Goal: Task Accomplishment & Management: Complete application form

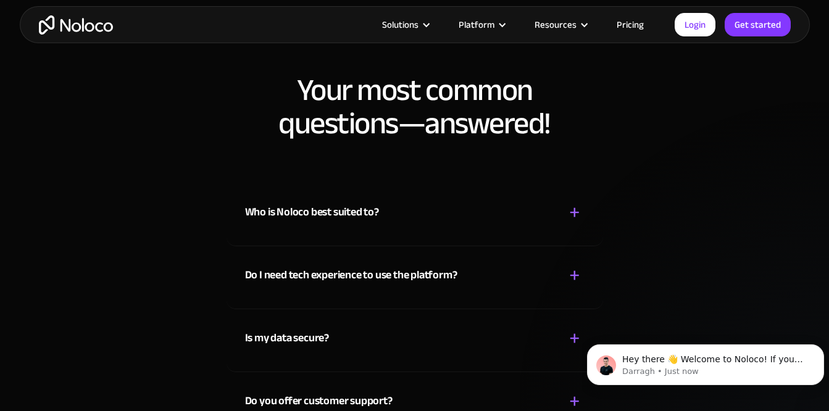
scroll to position [6299, 0]
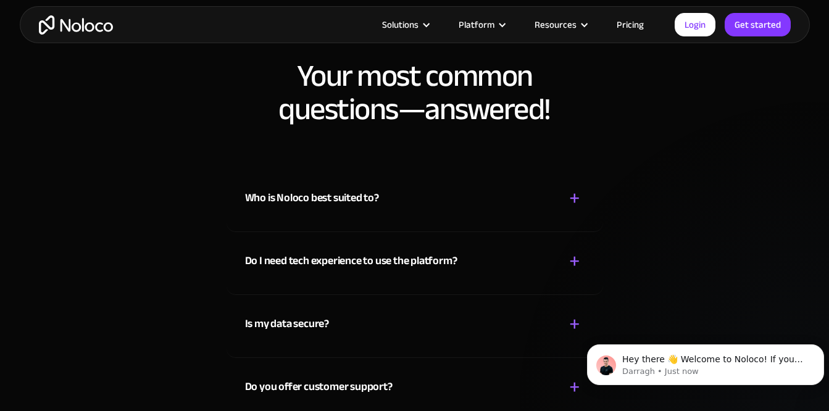
click at [518, 204] on div "Who is Noloco best suited to? + -" at bounding box center [415, 191] width 340 height 44
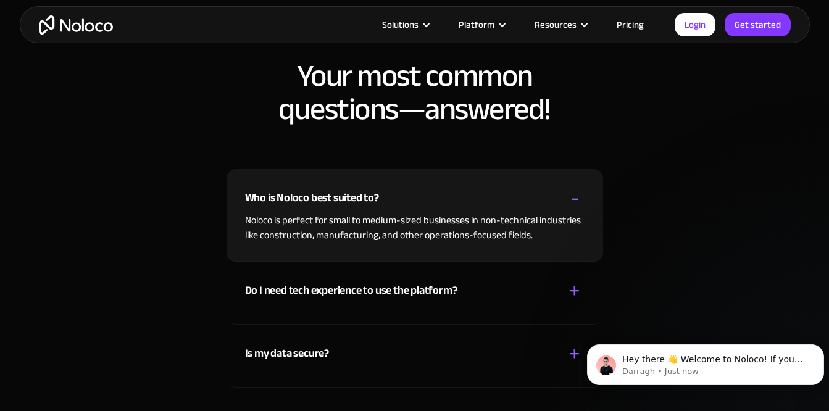
click at [494, 288] on div "Do I need tech experience to use the platform? + -" at bounding box center [415, 284] width 340 height 44
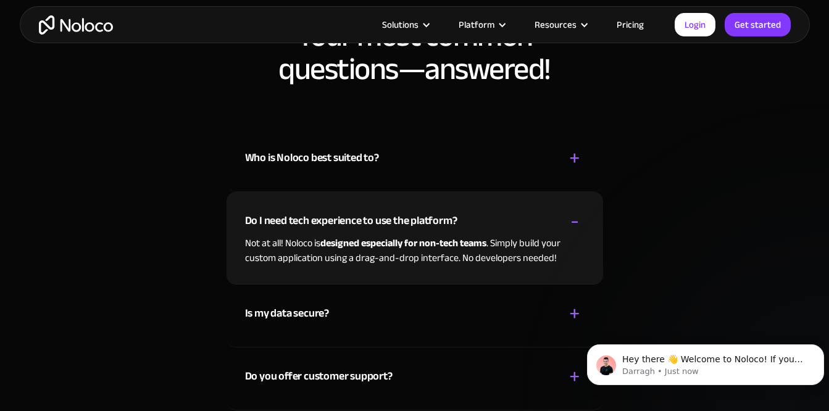
scroll to position [6361, 0]
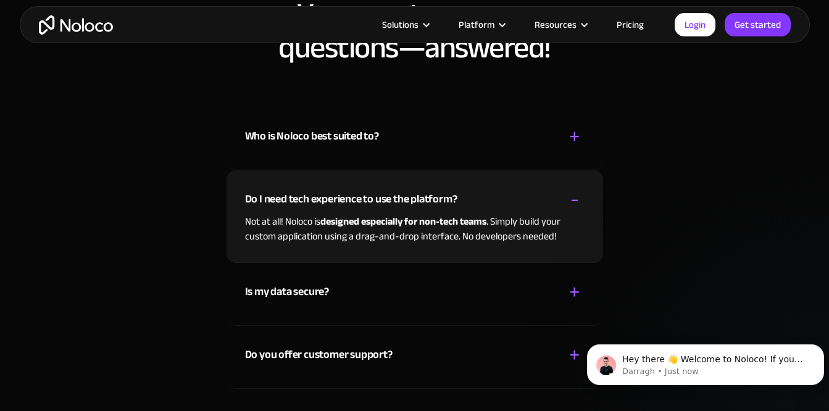
click at [435, 289] on div "Is my data secure? + -" at bounding box center [415, 285] width 340 height 44
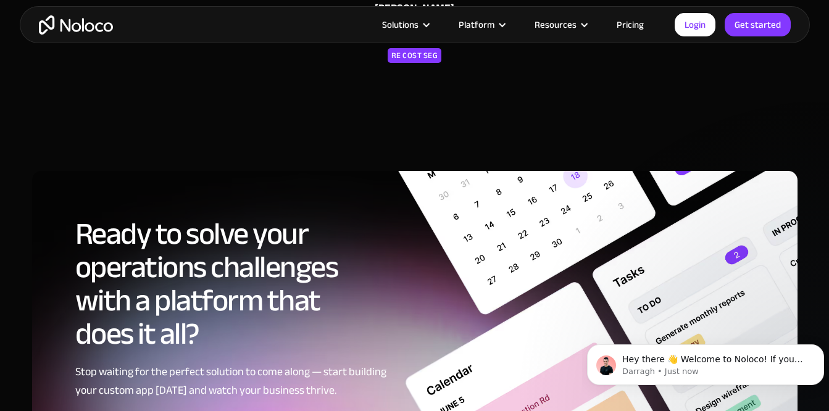
scroll to position [5743, 0]
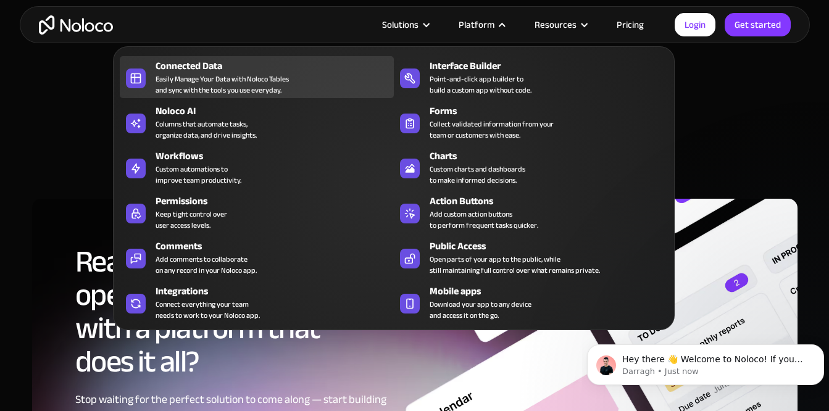
click at [240, 73] on div "Easily Manage Your Data with Noloco Tables and sync with the tools you use ever…" at bounding box center [222, 84] width 133 height 22
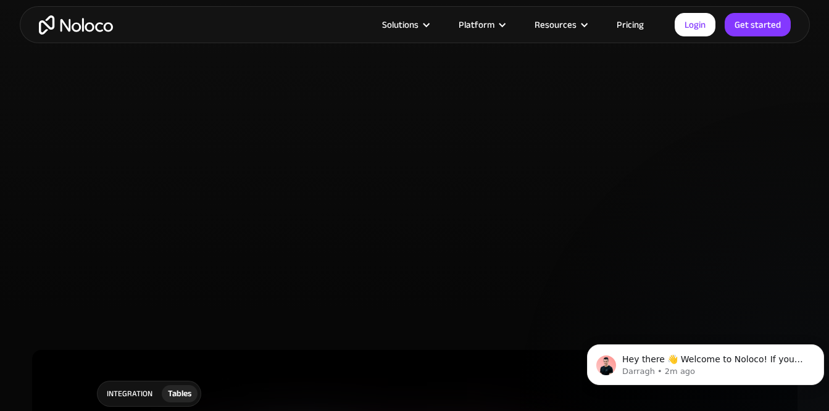
scroll to position [2717, 0]
click at [632, 26] on link "Pricing" at bounding box center [630, 25] width 58 height 16
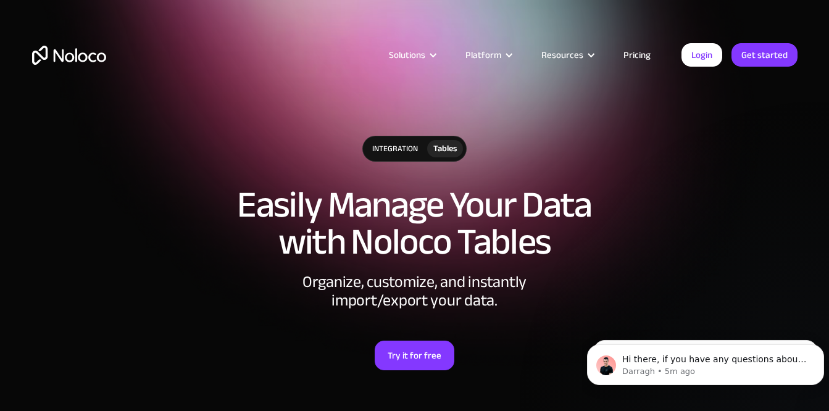
click at [638, 55] on link "Pricing" at bounding box center [637, 55] width 58 height 16
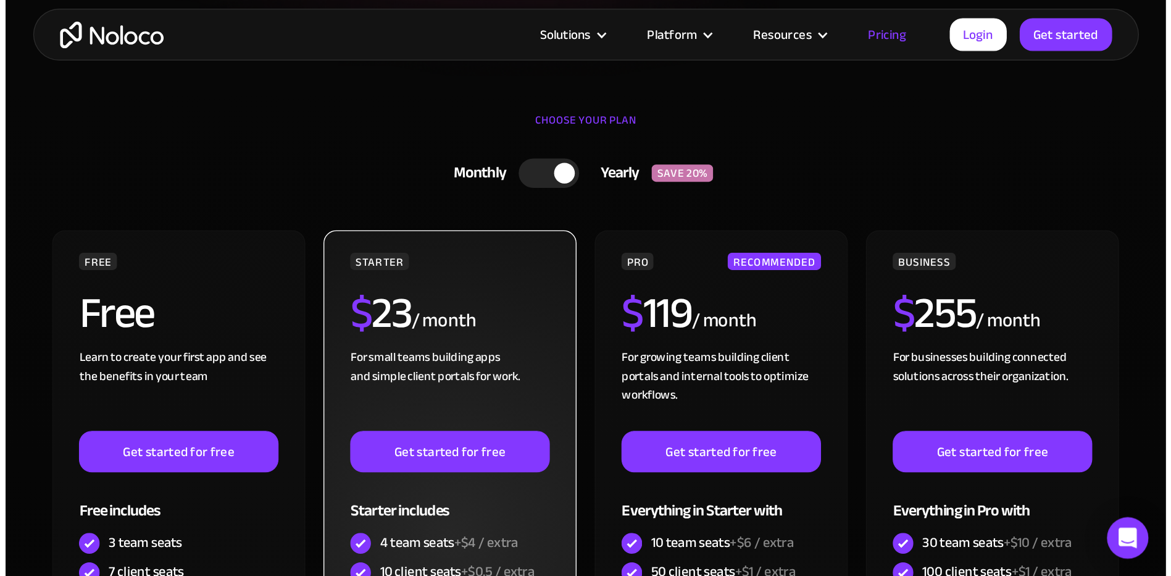
scroll to position [309, 0]
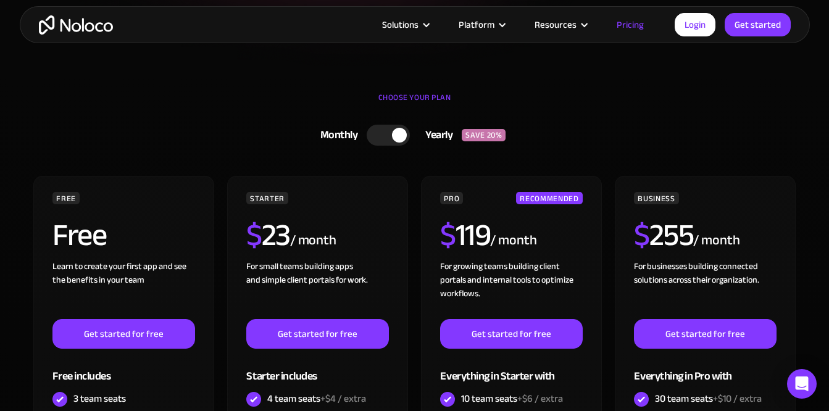
click at [400, 135] on div at bounding box center [399, 135] width 15 height 15
click at [400, 135] on div at bounding box center [393, 135] width 43 height 21
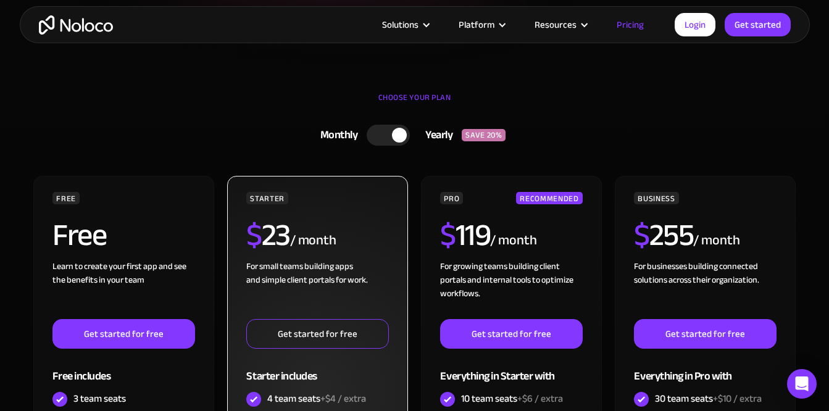
click at [303, 337] on link "Get started for free" at bounding box center [317, 334] width 142 height 30
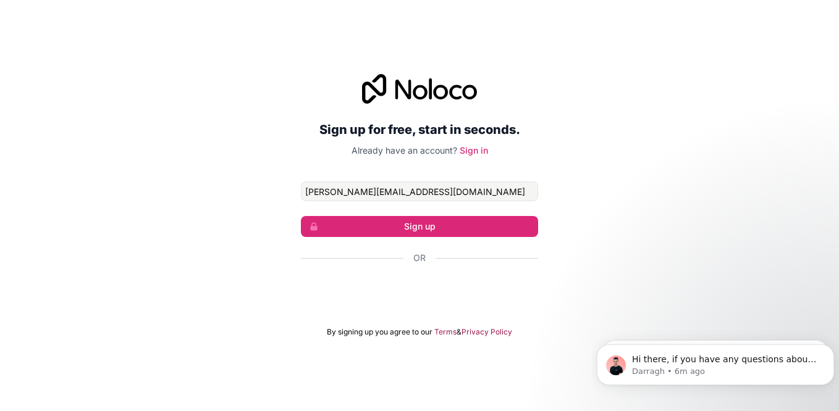
type input "[PERSON_NAME][EMAIL_ADDRESS][DOMAIN_NAME]"
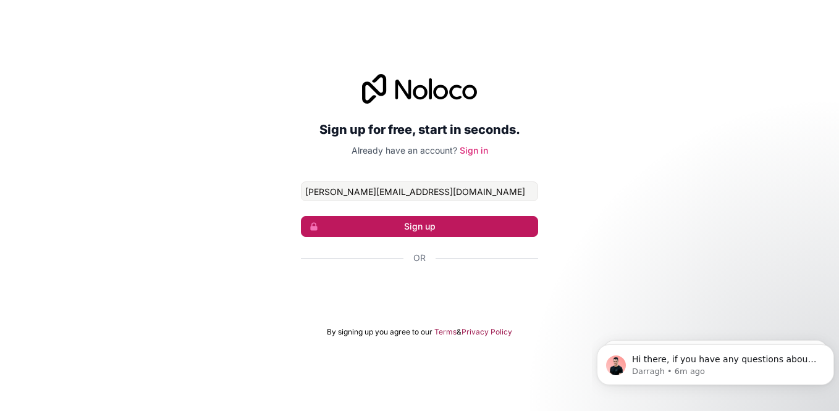
click at [434, 225] on button "Sign up" at bounding box center [419, 226] width 237 height 21
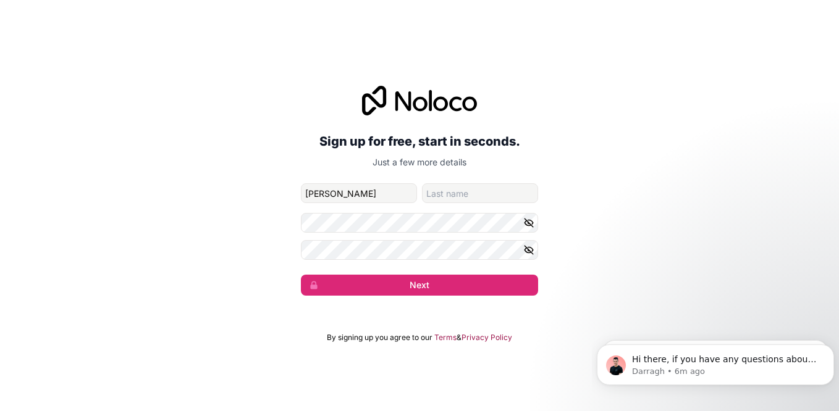
type input "[PERSON_NAME]"
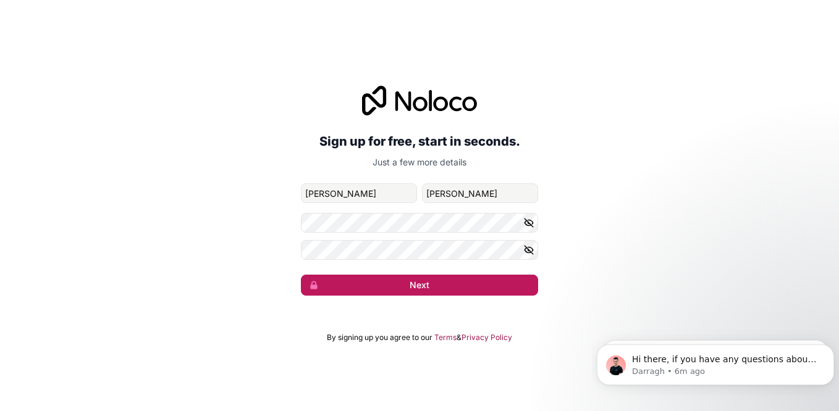
click at [455, 284] on button "Next" at bounding box center [419, 285] width 237 height 21
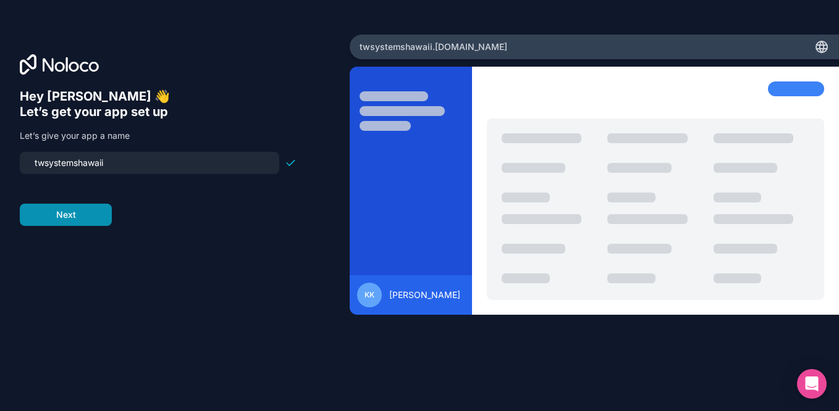
click at [78, 216] on button "Next" at bounding box center [66, 215] width 92 height 22
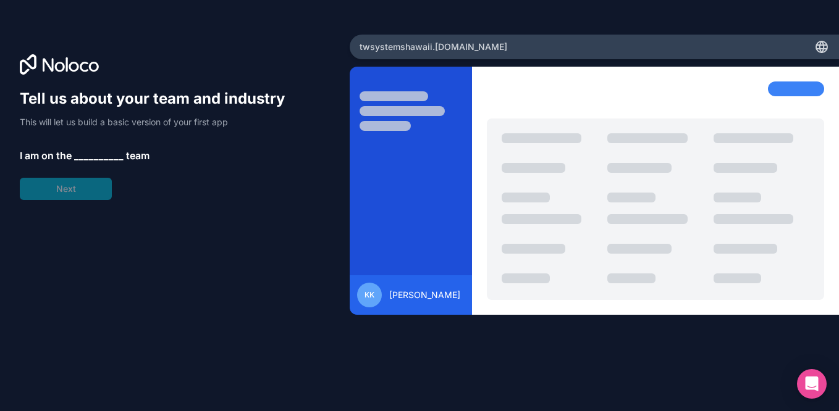
click at [94, 158] on span "__________" at bounding box center [98, 155] width 49 height 15
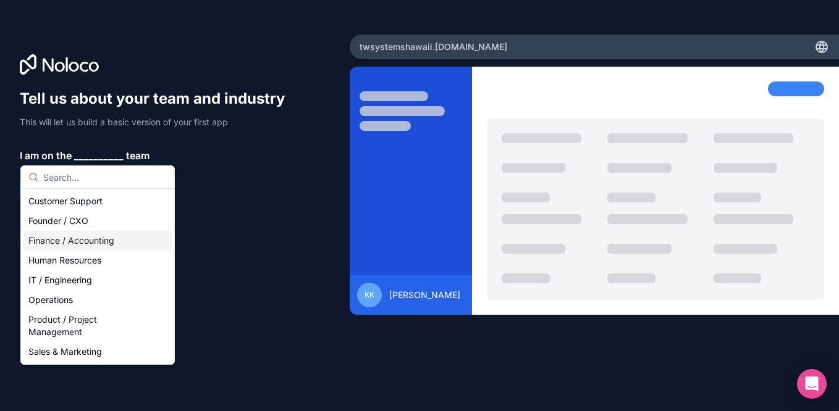
click at [84, 240] on div "Finance / Accounting" at bounding box center [97, 241] width 148 height 20
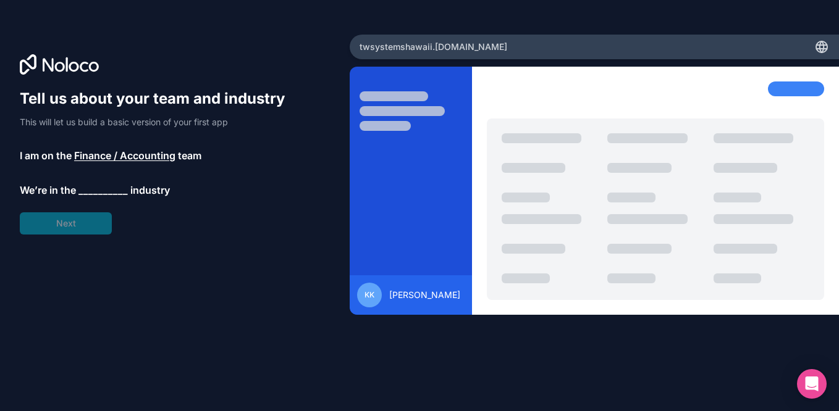
click at [104, 191] on span "__________" at bounding box center [102, 190] width 49 height 15
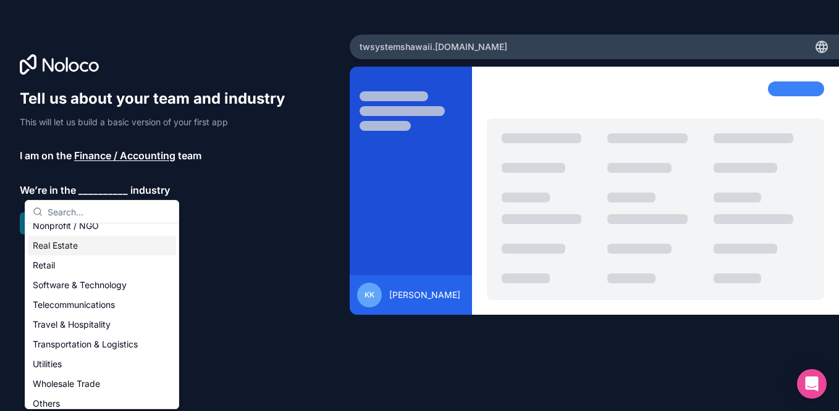
scroll to position [254, 0]
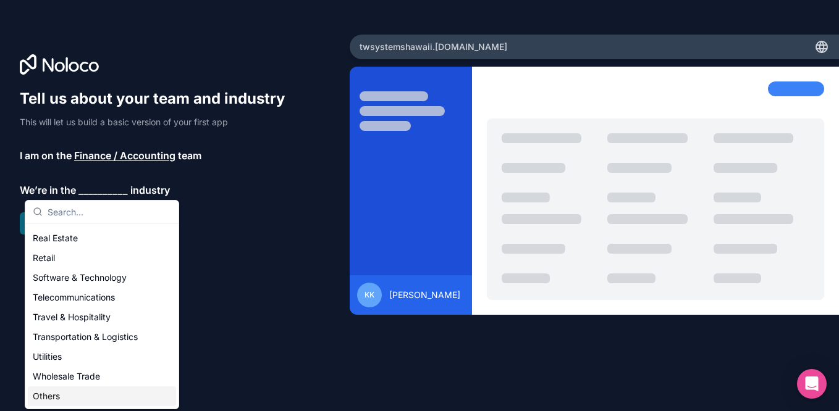
click at [84, 393] on div "Others" at bounding box center [102, 397] width 148 height 20
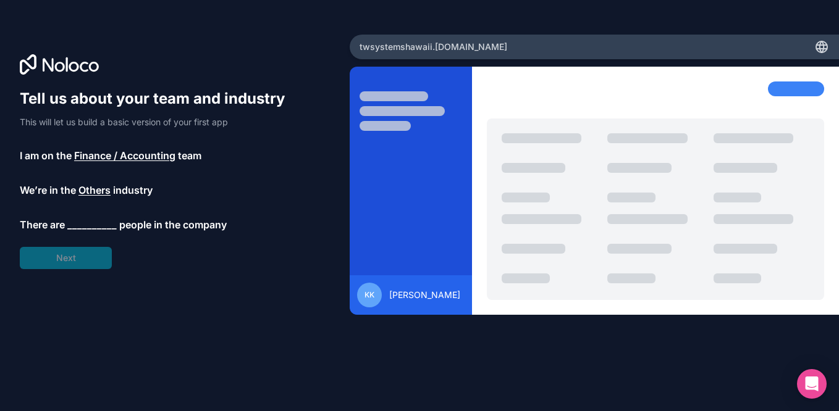
click at [99, 222] on span "__________" at bounding box center [91, 224] width 49 height 15
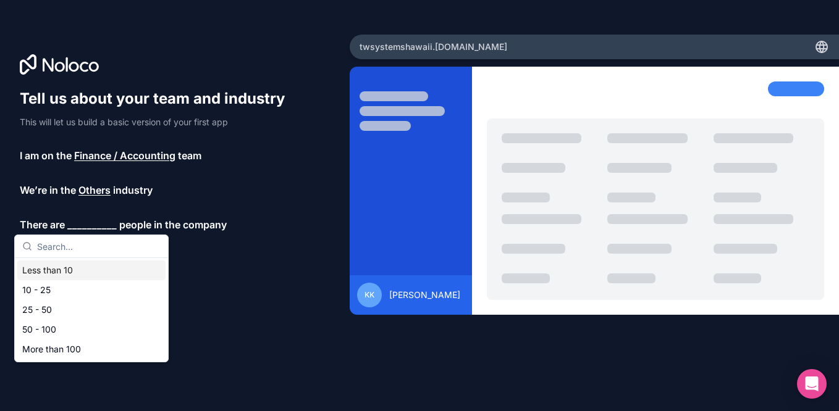
click at [83, 270] on div "Less than 10" at bounding box center [91, 271] width 148 height 20
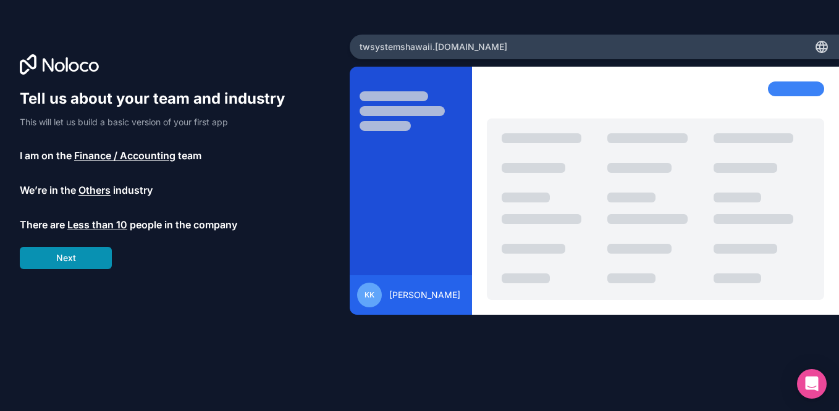
click at [83, 261] on button "Next" at bounding box center [66, 258] width 92 height 22
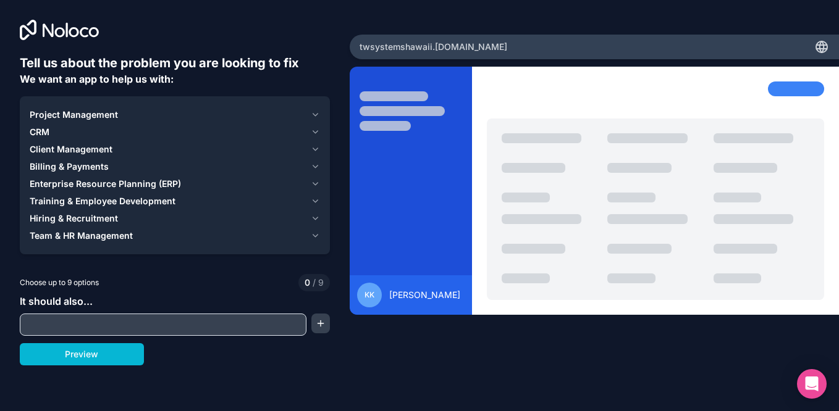
click at [106, 115] on span "Project Management" at bounding box center [74, 115] width 88 height 12
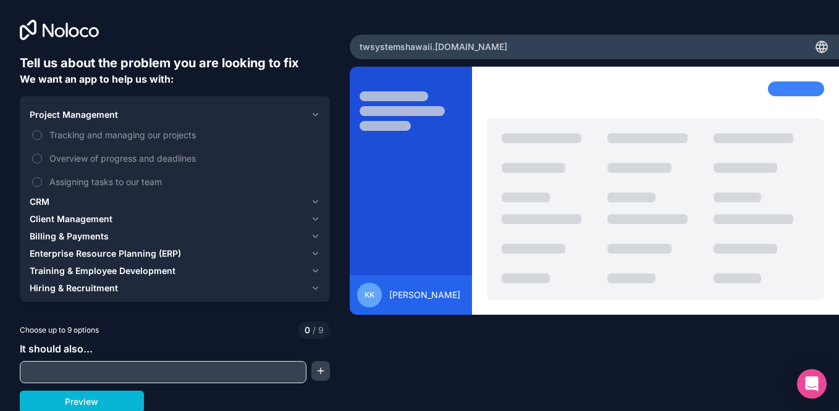
scroll to position [2, 0]
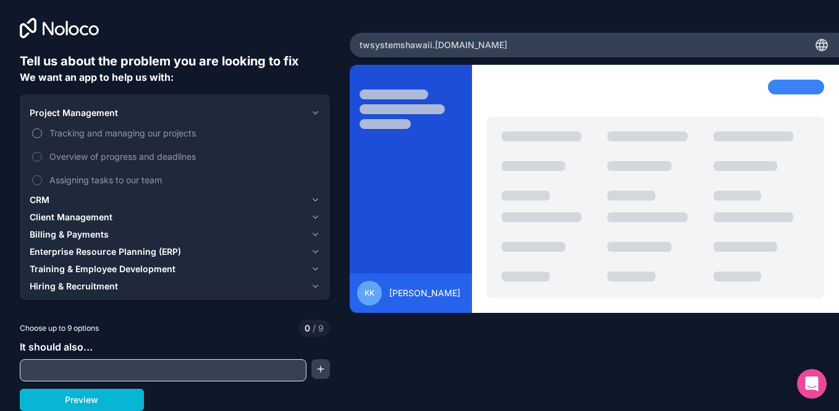
click at [37, 133] on button "Tracking and managing our projects" at bounding box center [37, 133] width 10 height 10
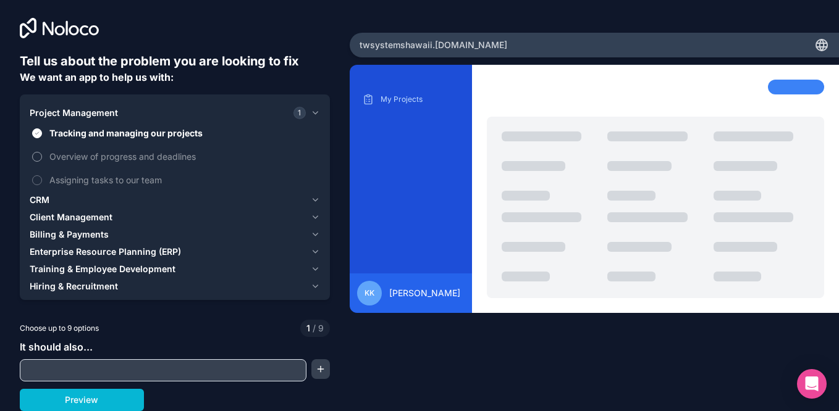
click at [36, 157] on button "Overview of progress and deadlines" at bounding box center [37, 157] width 10 height 10
click at [36, 178] on button "Assigning tasks to our team" at bounding box center [37, 180] width 10 height 10
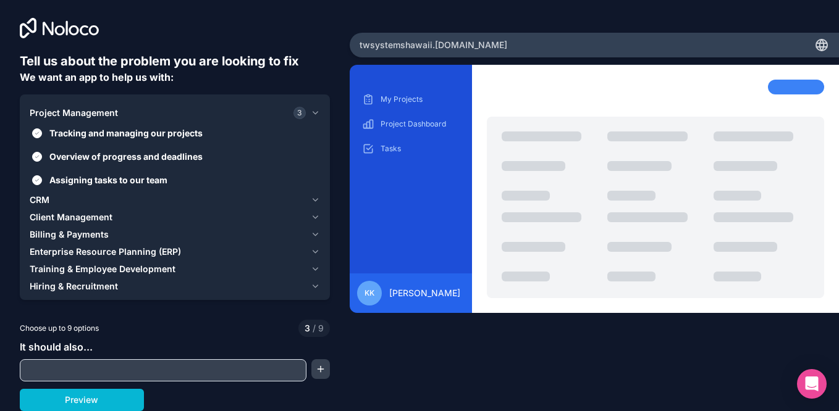
click at [62, 199] on div "CRM" at bounding box center [168, 200] width 276 height 12
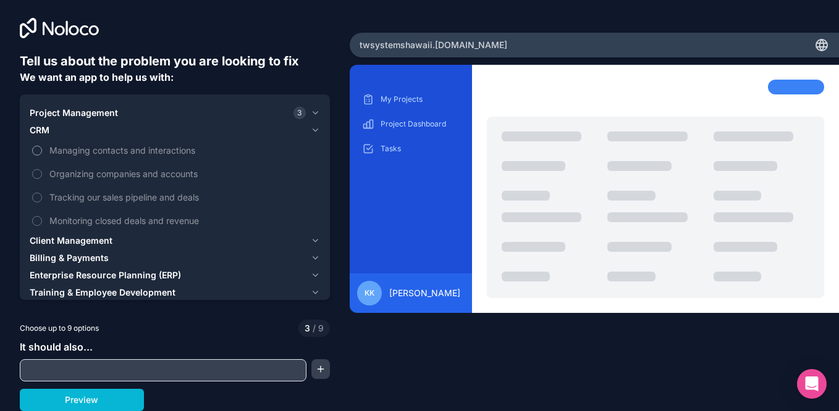
click at [37, 153] on button "Managing contacts and interactions" at bounding box center [37, 151] width 10 height 10
click at [78, 245] on span "Client Management" at bounding box center [71, 241] width 83 height 12
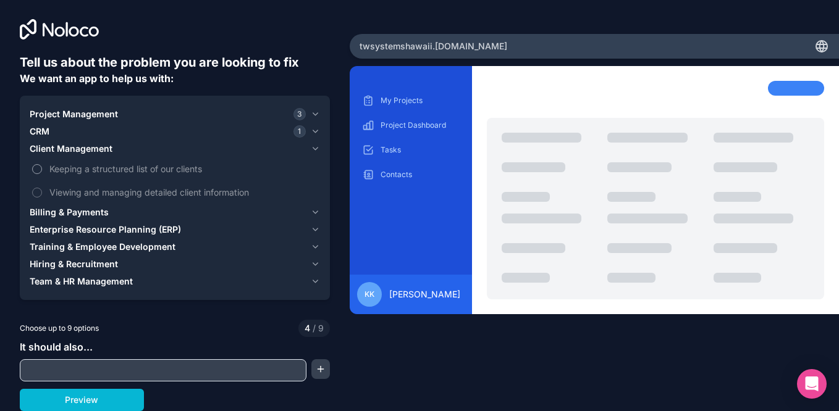
click at [40, 170] on button "Keeping a structured list of our clients" at bounding box center [37, 169] width 10 height 10
click at [34, 189] on button "Viewing and managing detailed client information" at bounding box center [37, 193] width 10 height 10
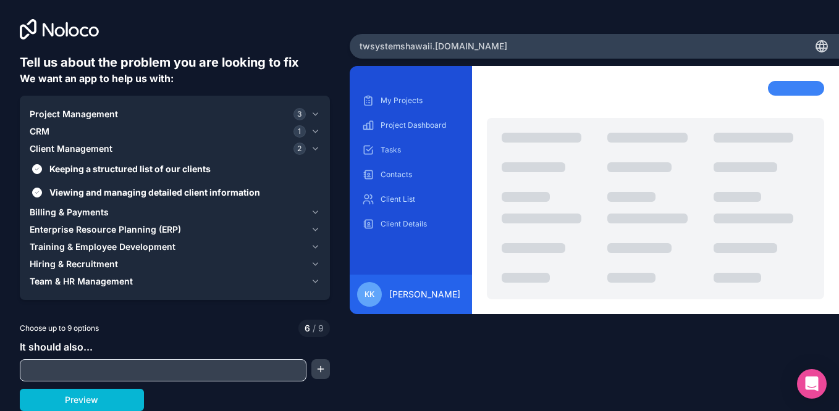
click at [83, 217] on span "Billing & Payments" at bounding box center [69, 212] width 79 height 12
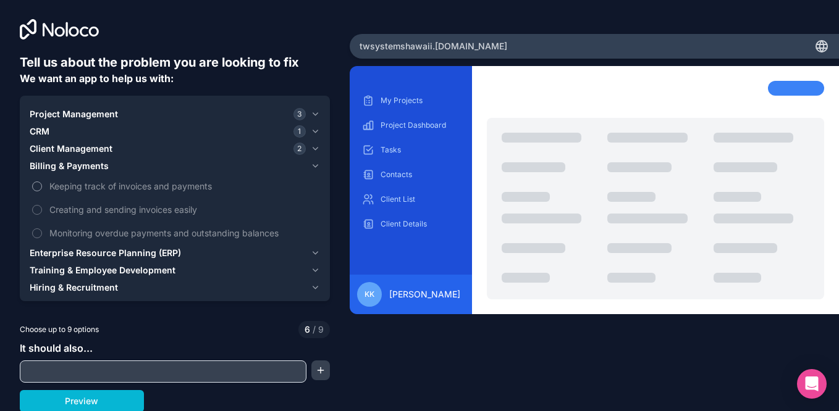
click at [37, 186] on button "Keeping track of invoices and payments" at bounding box center [37, 187] width 10 height 10
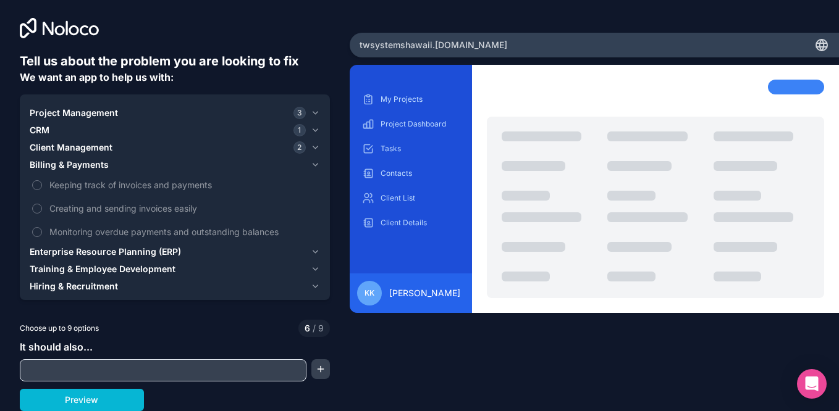
click at [101, 254] on span "Enterprise Resource Planning (ERP)" at bounding box center [105, 252] width 151 height 12
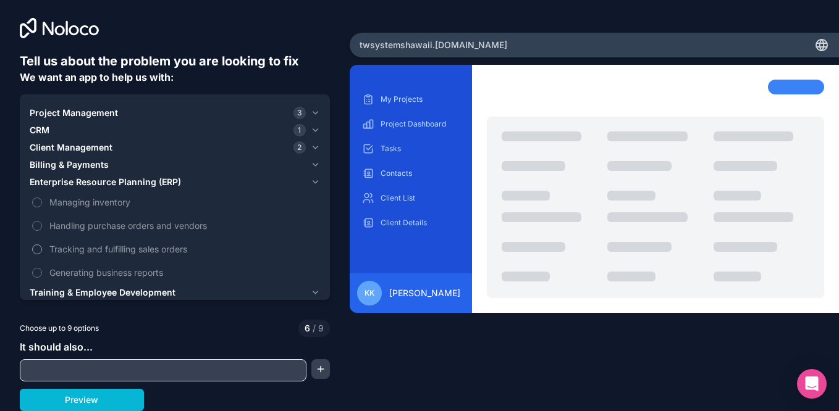
scroll to position [0, 0]
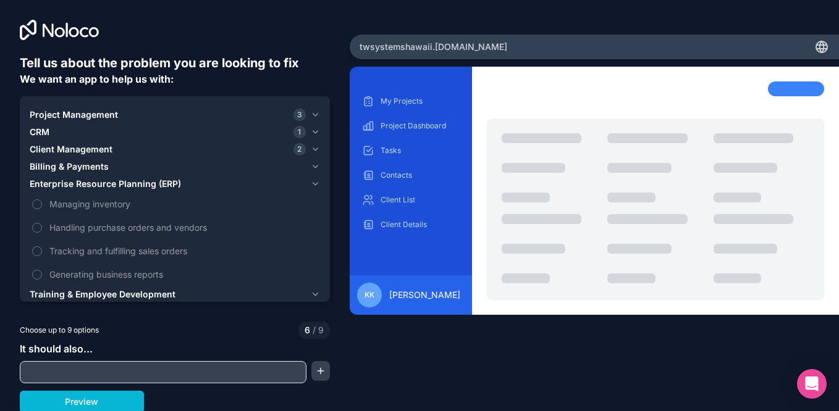
click at [249, 116] on div "Project Management 3" at bounding box center [168, 115] width 276 height 12
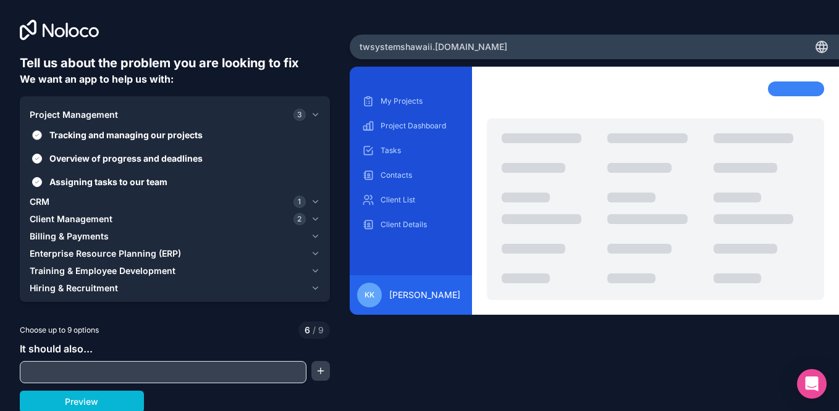
click at [43, 138] on label "Tracking and managing our projects" at bounding box center [175, 135] width 290 height 23
click at [42, 138] on button "Tracking and managing our projects" at bounding box center [37, 135] width 10 height 10
click at [41, 159] on button "Overview of progress and deadlines" at bounding box center [37, 159] width 10 height 10
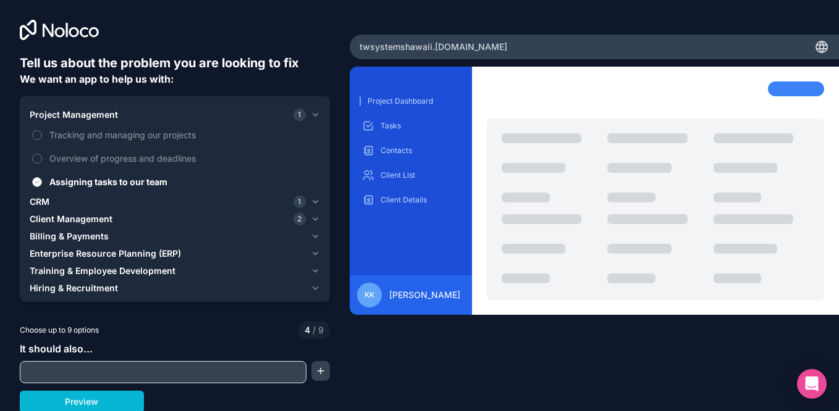
click at [35, 182] on button "Assigning tasks to our team" at bounding box center [37, 182] width 10 height 10
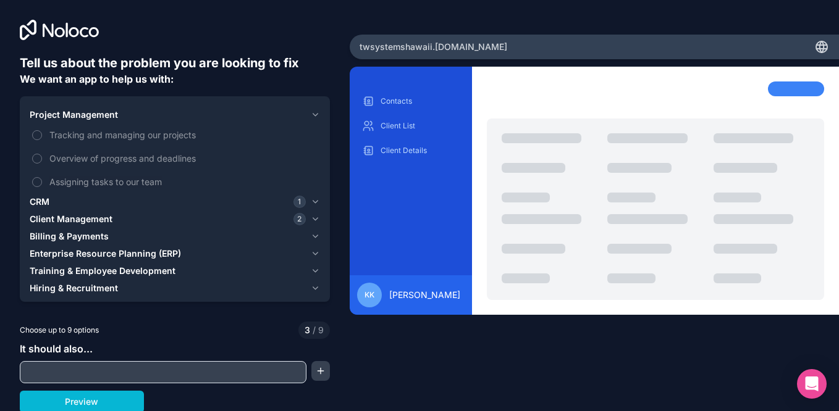
click at [47, 202] on span "CRM" at bounding box center [40, 202] width 20 height 12
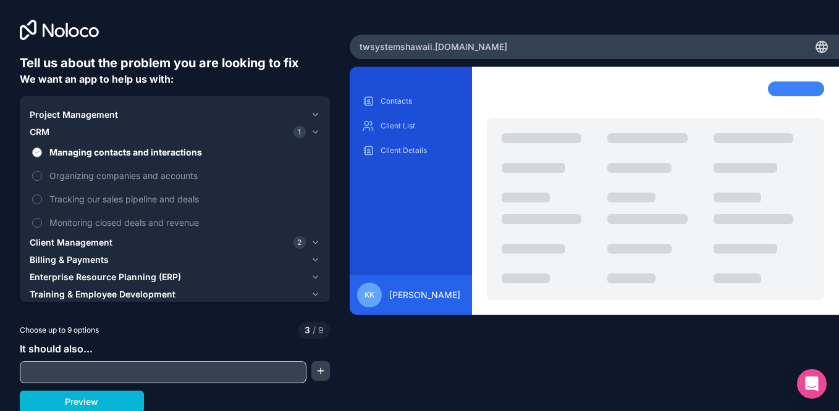
click at [35, 152] on button "Managing contacts and interactions" at bounding box center [37, 153] width 10 height 10
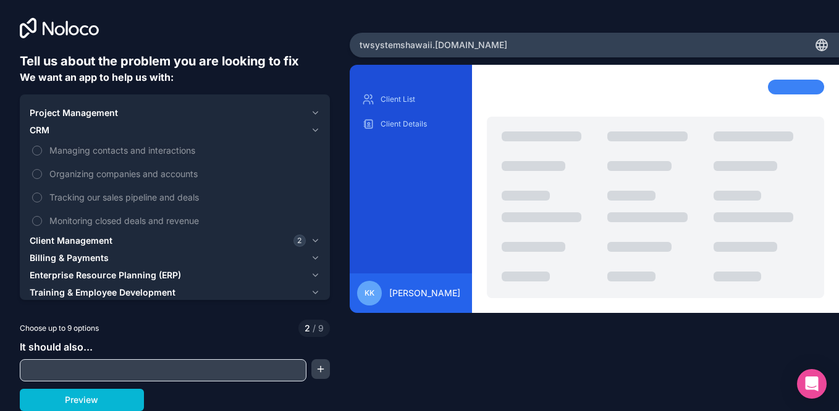
click at [77, 239] on span "Client Management" at bounding box center [71, 241] width 83 height 12
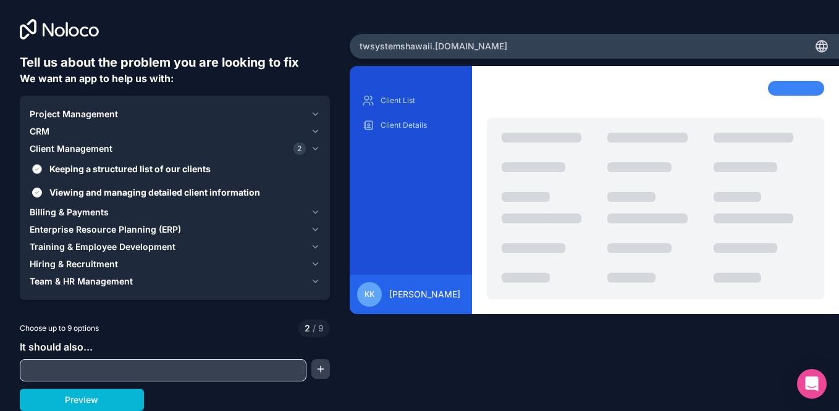
click at [32, 167] on button "Keeping a structured list of our clients" at bounding box center [37, 169] width 10 height 10
click at [37, 193] on button "Viewing and managing detailed client information" at bounding box center [37, 193] width 10 height 10
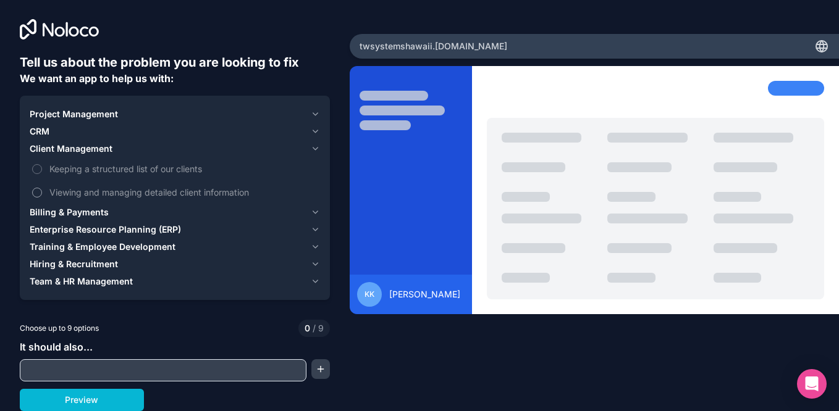
click at [38, 191] on button "Viewing and managing detailed client information" at bounding box center [37, 193] width 10 height 10
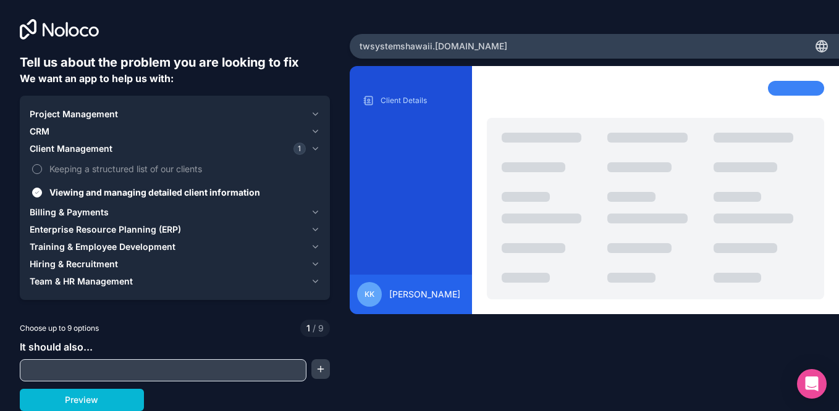
click at [40, 165] on button "Keeping a structured list of our clients" at bounding box center [37, 169] width 10 height 10
click at [88, 112] on span "Project Management" at bounding box center [74, 114] width 88 height 12
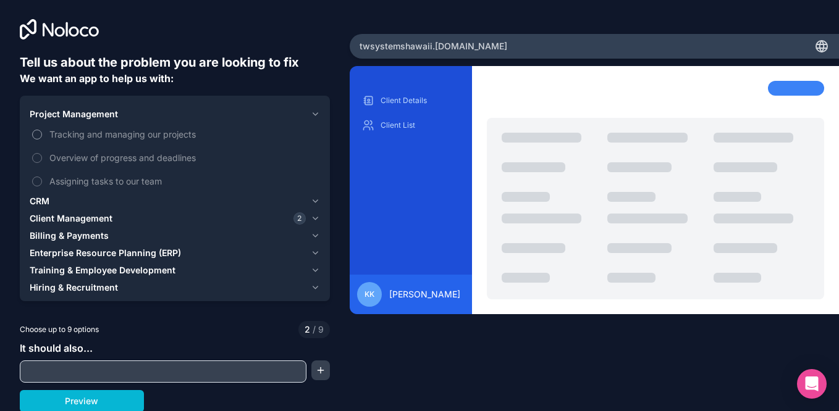
click at [36, 134] on button "Tracking and managing our projects" at bounding box center [37, 135] width 10 height 10
click at [48, 201] on span "CRM" at bounding box center [40, 201] width 20 height 12
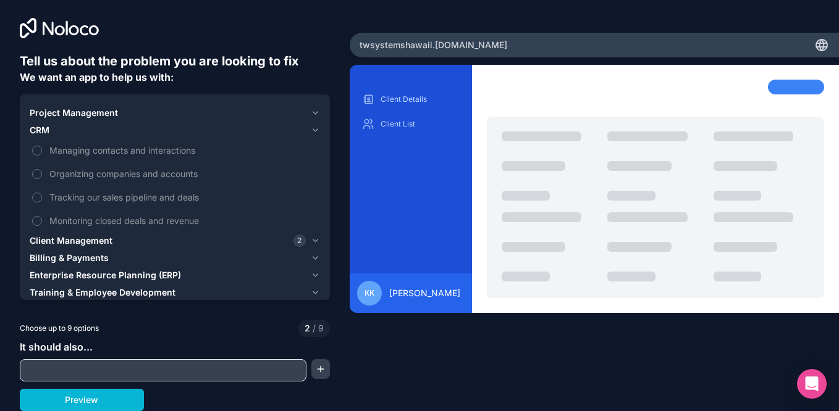
click at [53, 241] on span "Client Management" at bounding box center [71, 241] width 83 height 12
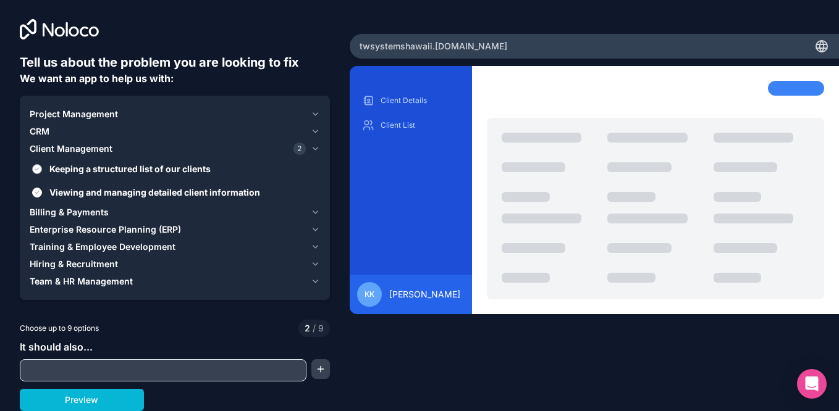
click at [37, 170] on button "Keeping a structured list of our clients" at bounding box center [37, 169] width 10 height 10
click at [36, 193] on button "Viewing and managing detailed client information" at bounding box center [37, 193] width 10 height 10
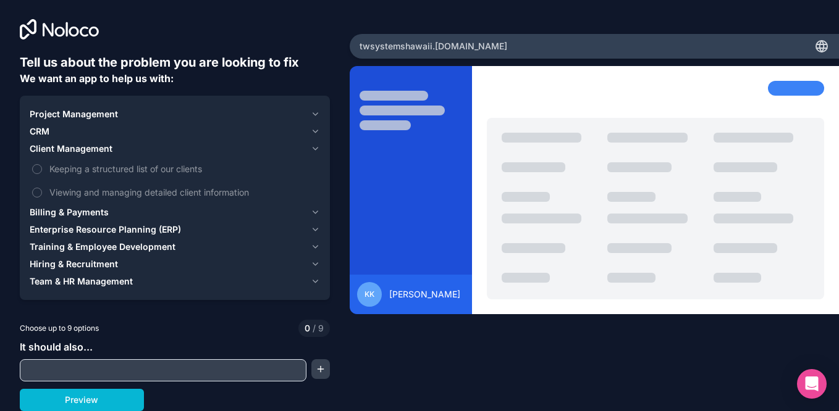
click at [166, 372] on input "text" at bounding box center [163, 370] width 280 height 17
click at [96, 246] on span "Training & Employee Development" at bounding box center [103, 247] width 146 height 12
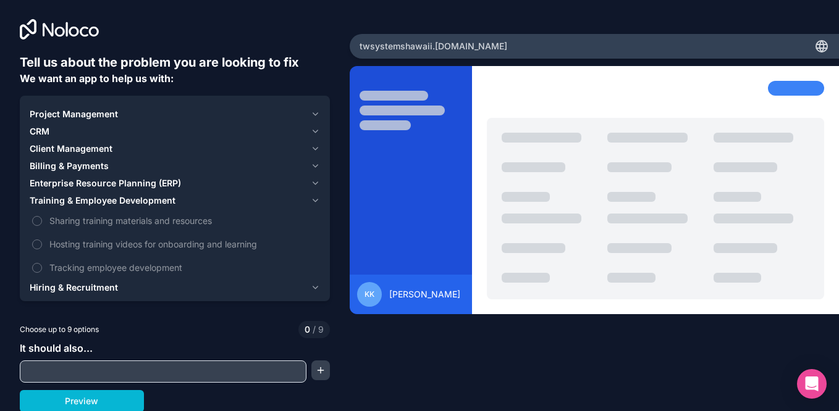
click at [84, 203] on span "Training & Employee Development" at bounding box center [103, 201] width 146 height 12
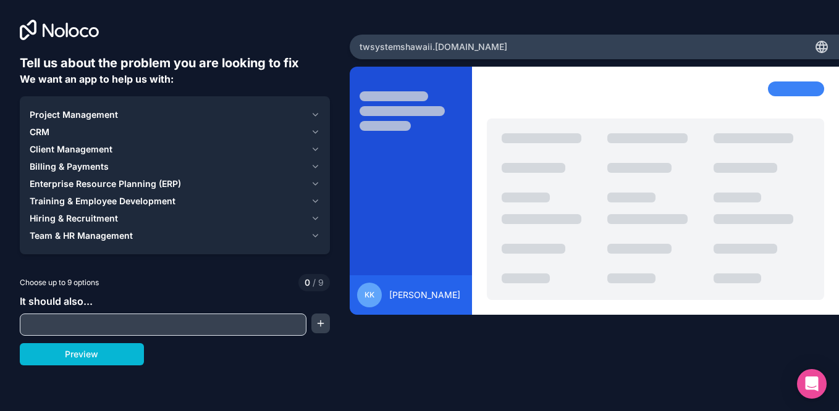
click at [91, 185] on span "Enterprise Resource Planning (ERP)" at bounding box center [105, 184] width 151 height 12
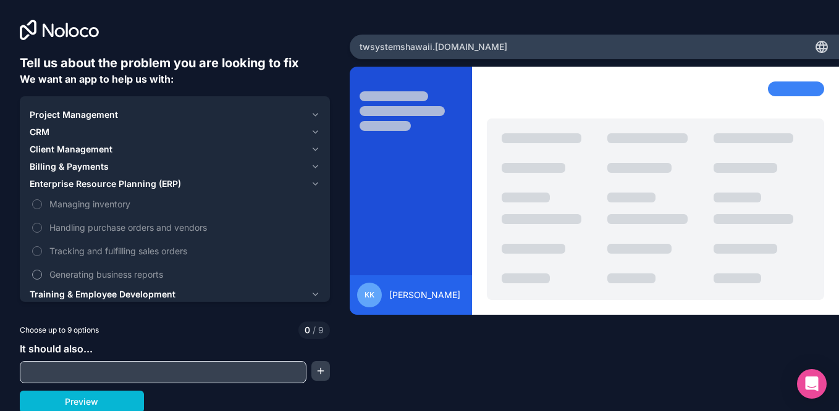
scroll to position [2, 0]
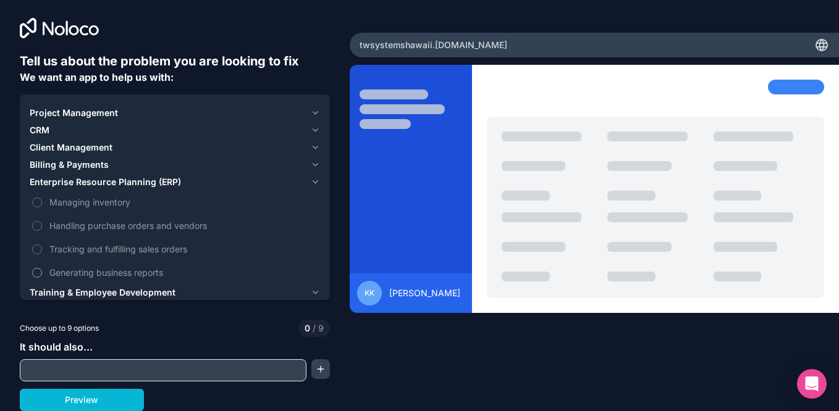
click at [35, 272] on button "Generating business reports" at bounding box center [37, 273] width 10 height 10
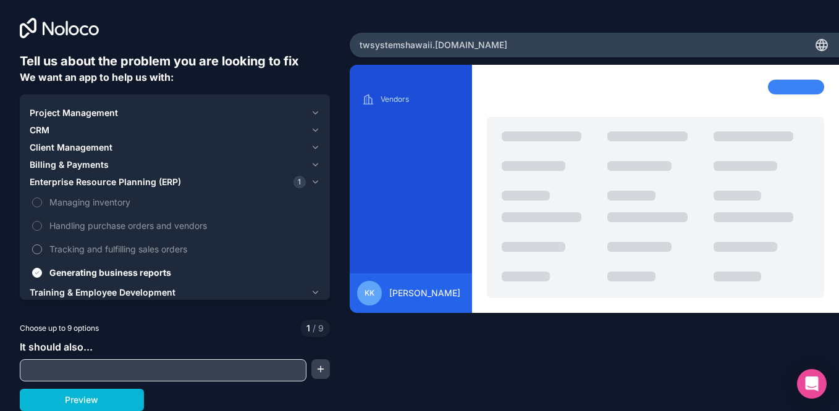
click at [42, 249] on label "Tracking and fulfilling sales orders" at bounding box center [175, 249] width 290 height 23
click at [42, 249] on button "Tracking and fulfilling sales orders" at bounding box center [37, 250] width 10 height 10
click at [36, 249] on button "Tracking and fulfilling sales orders" at bounding box center [37, 250] width 10 height 10
click at [38, 232] on label "Handling purchase orders and vendors" at bounding box center [175, 225] width 290 height 23
click at [38, 231] on button "Handling purchase orders and vendors" at bounding box center [37, 226] width 10 height 10
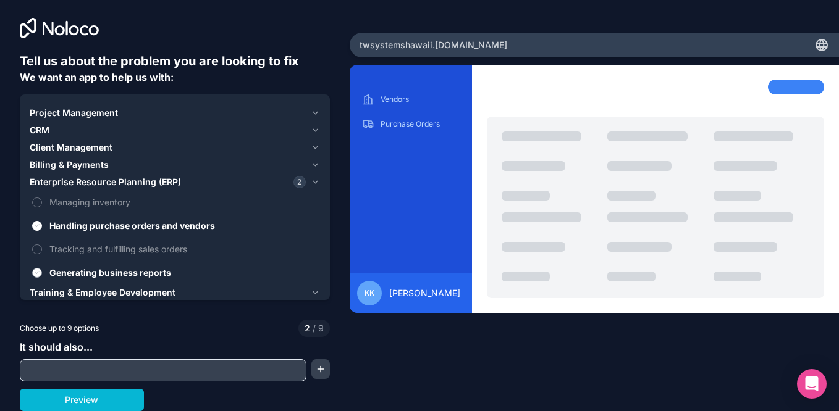
click at [38, 270] on button "Generating business reports" at bounding box center [37, 273] width 10 height 10
click at [36, 231] on label "Handling purchase orders and vendors" at bounding box center [175, 225] width 290 height 23
click at [36, 231] on button "Handling purchase orders and vendors" at bounding box center [37, 226] width 10 height 10
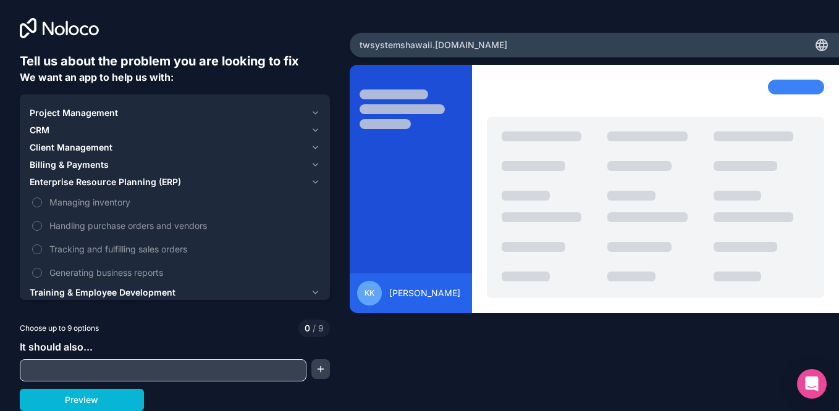
click at [130, 290] on span "Training & Employee Development" at bounding box center [103, 293] width 146 height 12
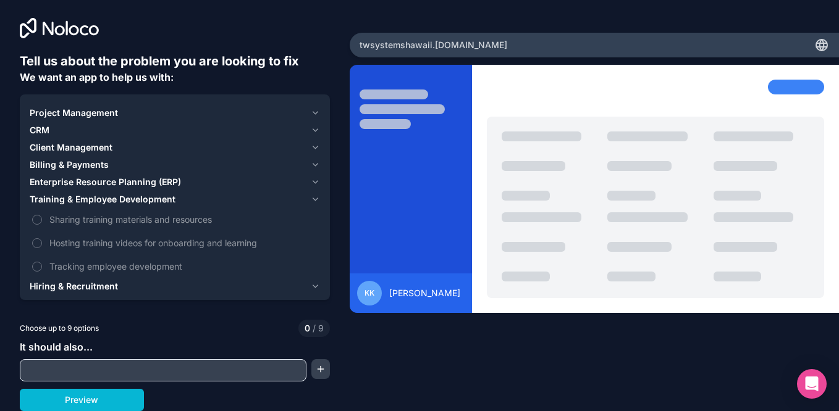
click at [109, 284] on span "Hiring & Recruitment" at bounding box center [74, 286] width 88 height 12
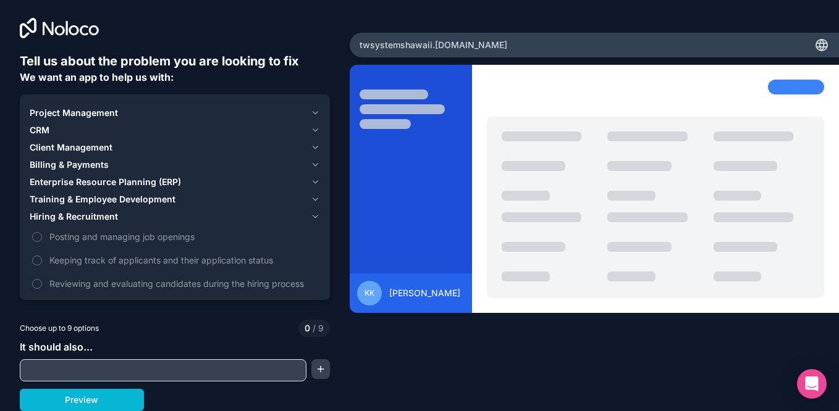
scroll to position [0, 0]
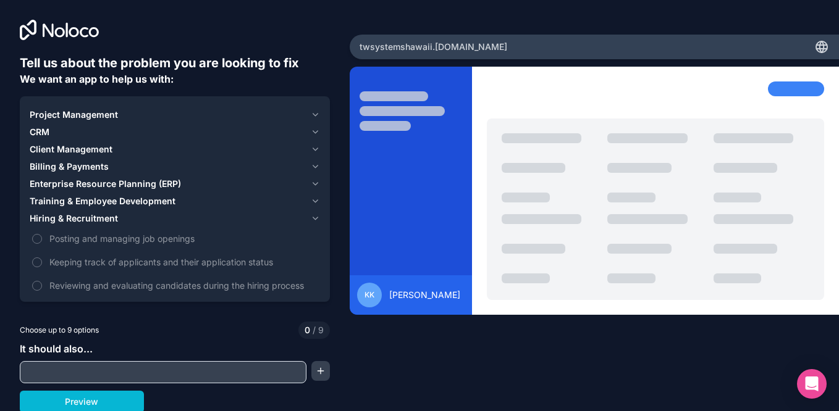
click at [78, 152] on span "Client Management" at bounding box center [71, 149] width 83 height 12
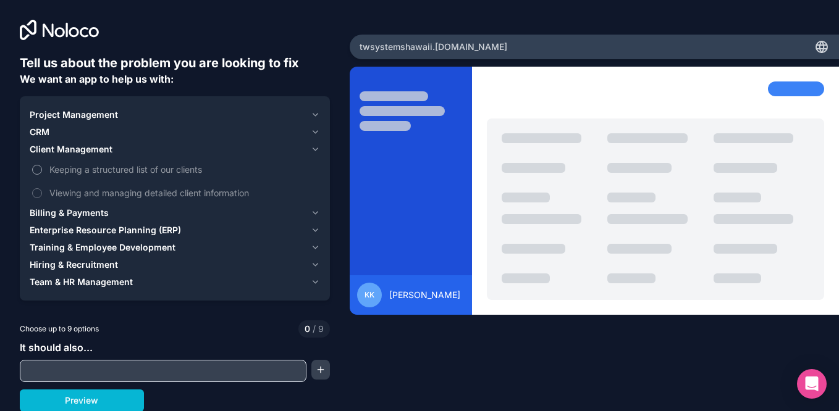
click at [37, 172] on button "Keeping a structured list of our clients" at bounding box center [37, 170] width 10 height 10
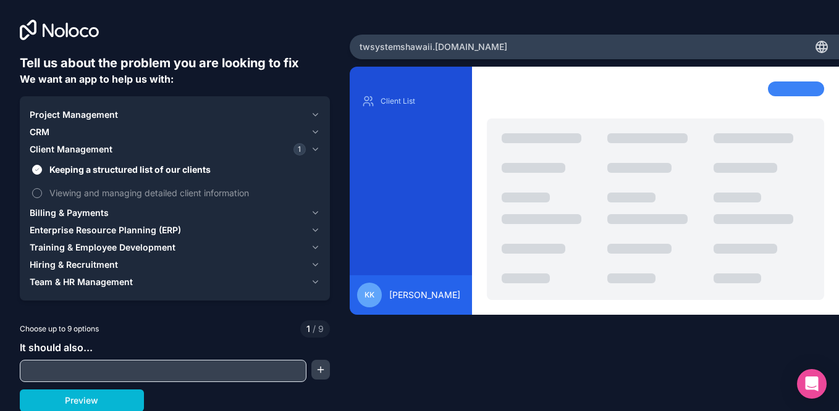
click at [36, 191] on button "Viewing and managing detailed client information" at bounding box center [37, 193] width 10 height 10
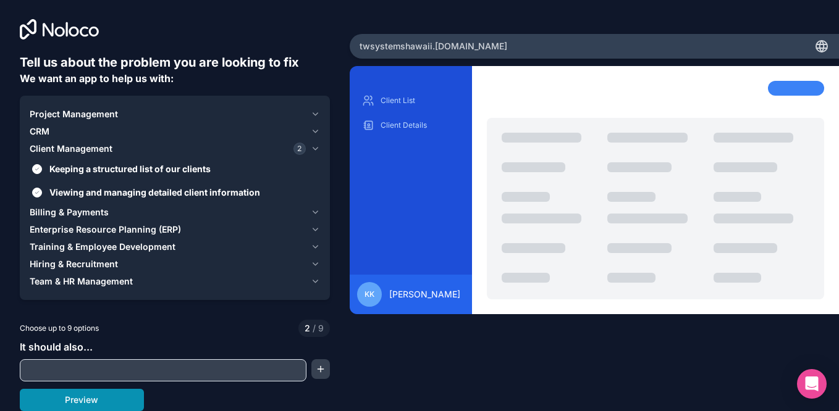
click at [122, 401] on button "Preview" at bounding box center [82, 400] width 124 height 22
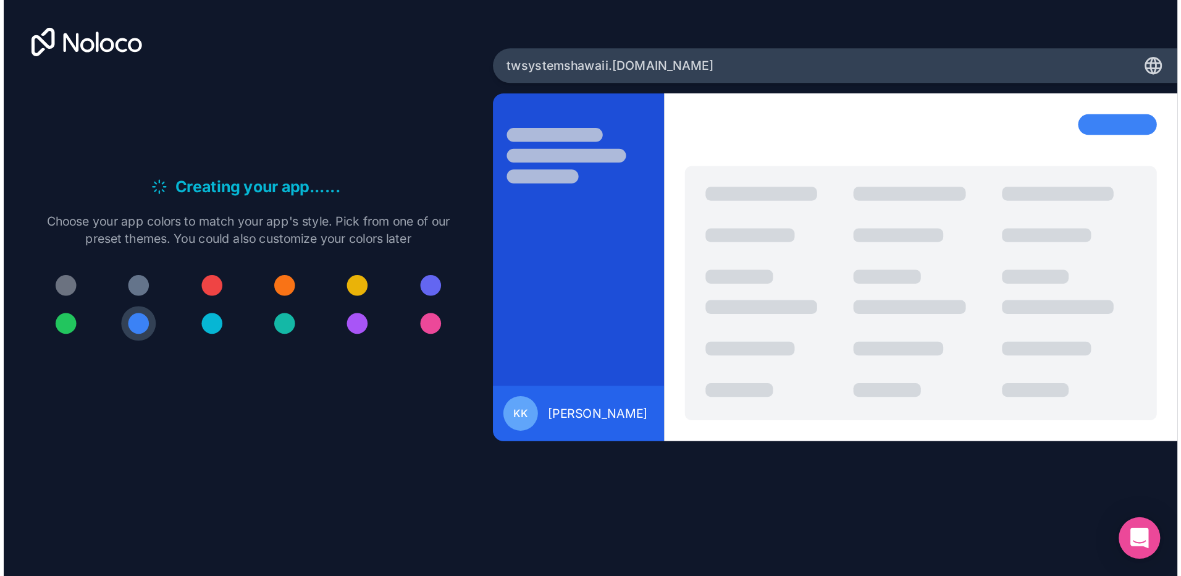
scroll to position [0, 0]
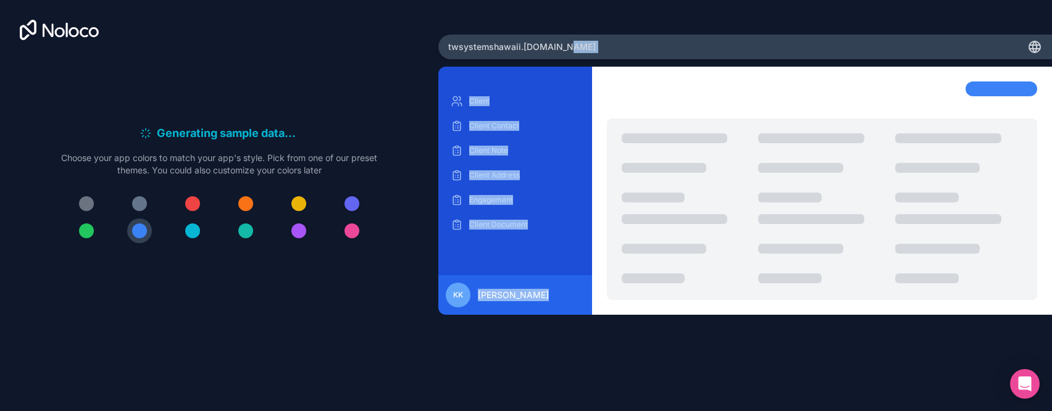
drag, startPoint x: 929, startPoint y: 50, endPoint x: 684, endPoint y: 91, distance: 248.6
click at [684, 91] on div "twsystemshawaii .noloco.co Client Client Contact Client Note Client Address Eng…" at bounding box center [745, 206] width 614 height 343
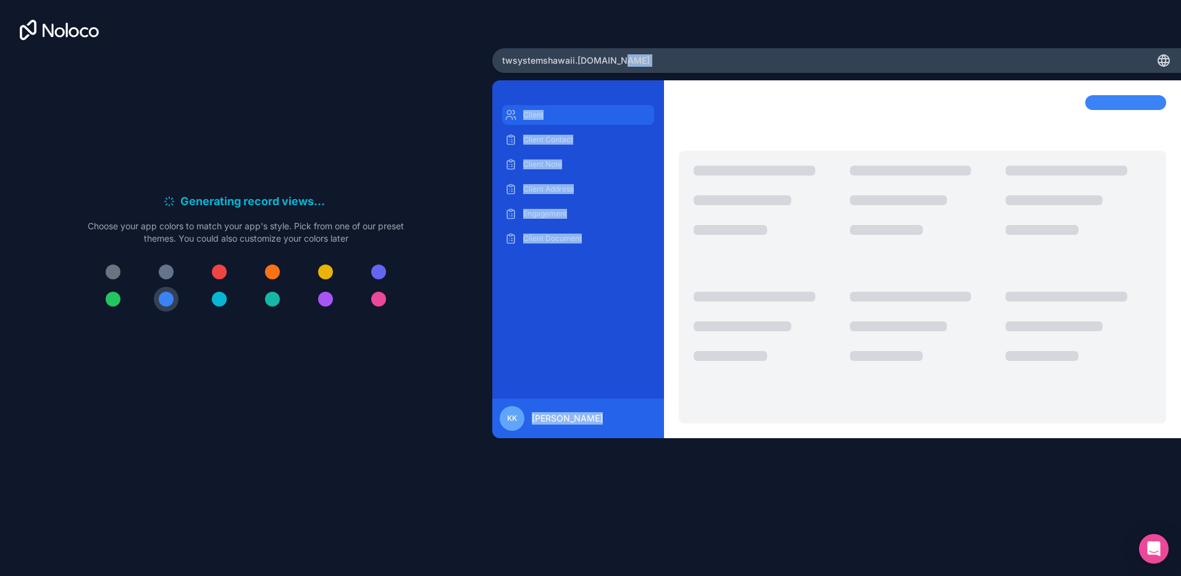
click at [558, 116] on p "Client" at bounding box center [587, 115] width 129 height 10
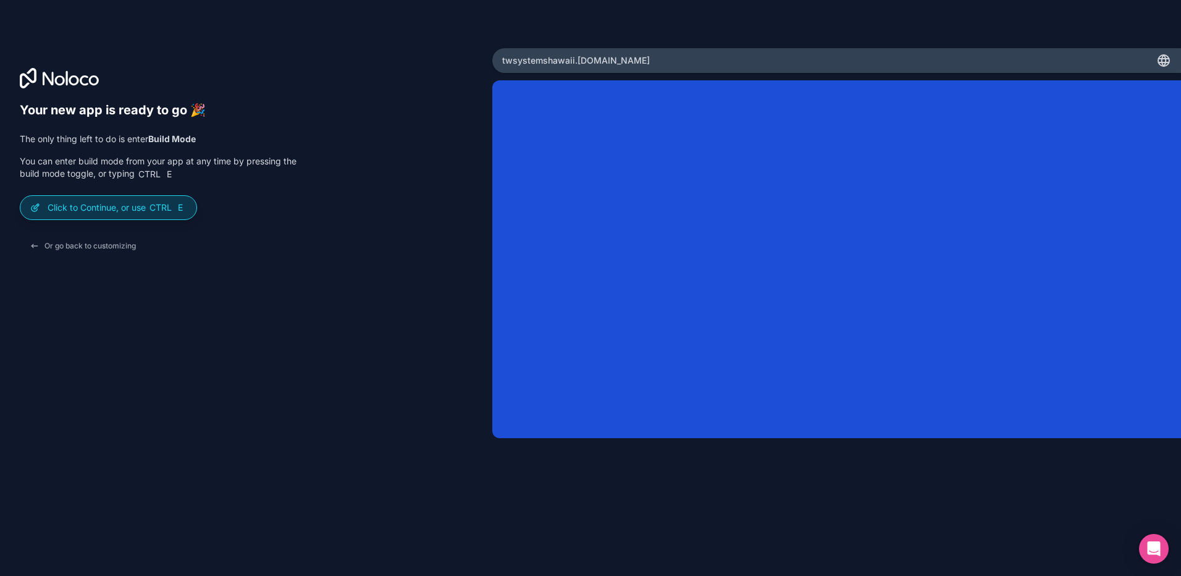
click at [114, 209] on p "Click to Continue, or use Ctrl E" at bounding box center [117, 207] width 139 height 12
